Goal: Communication & Community: Answer question/provide support

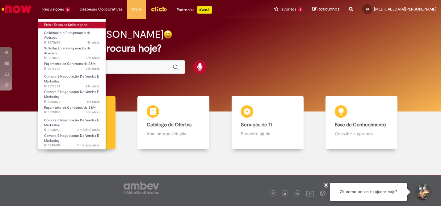
click at [71, 25] on link "Exibir Todas as Solicitações" at bounding box center [72, 25] width 68 height 7
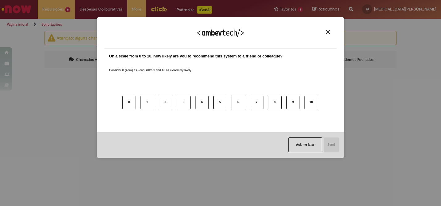
click at [320, 32] on div "We appreciate your feedback!" at bounding box center [220, 37] width 232 height 24
click at [324, 32] on button "Close" at bounding box center [327, 31] width 8 height 5
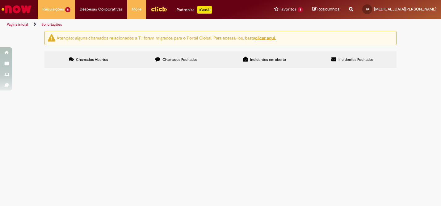
click at [176, 67] on label "Chamados Fechados" at bounding box center [176, 59] width 88 height 17
click at [107, 56] on label "Chamados Abertos" at bounding box center [88, 59] width 88 height 17
click at [197, 51] on div "Chamados Abertos Chamados Fechados Incidentes em aberto Incidentes Fechados Ite…" at bounding box center [220, 51] width 352 height 0
click at [197, 65] on label "Chamados Fechados" at bounding box center [176, 59] width 88 height 17
click at [98, 51] on label "Chamados Abertos" at bounding box center [88, 59] width 88 height 17
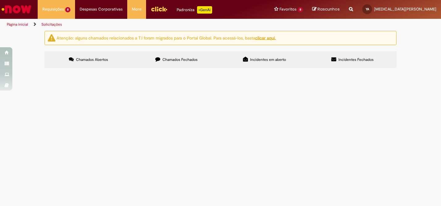
scroll to position [4, 0]
click at [0, 0] on section "Itens solicitados Exportar como PDF Exportar como Excel Exportar como CSV Itens…" at bounding box center [0, 0] width 0 height 0
click at [175, 63] on label "Chamados Fechados" at bounding box center [176, 59] width 88 height 17
click at [105, 57] on span "Chamados Abertos" at bounding box center [92, 59] width 32 height 5
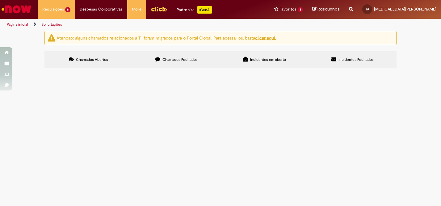
click at [0, 0] on span "Contratação de influenciadores para fazer conteúdo de FARM. Informações via pla…" at bounding box center [0, 0] width 0 height 0
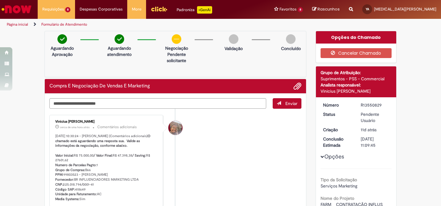
click at [133, 54] on p "Aguardando atendimento" at bounding box center [119, 51] width 30 height 12
click at [109, 102] on textarea "Digite sua mensagem aqui..." at bounding box center [157, 103] width 217 height 10
type textarea "*********"
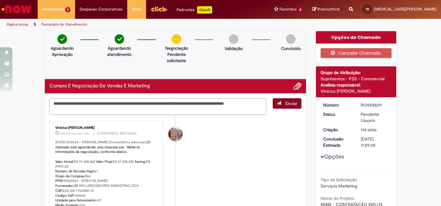
type textarea "**********"
click at [291, 102] on span "Enviar" at bounding box center [291, 104] width 12 height 6
